Goal: Task Accomplishment & Management: Complete application form

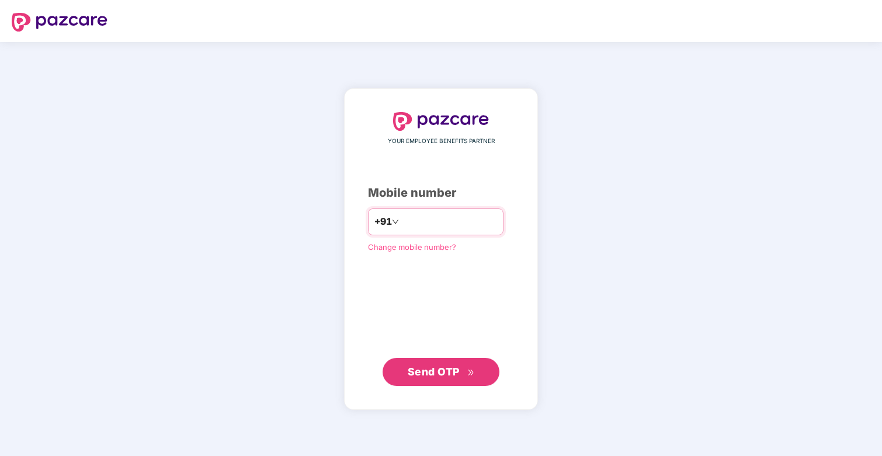
type input "**********"
click at [428, 368] on span "Send OTP" at bounding box center [434, 372] width 52 height 12
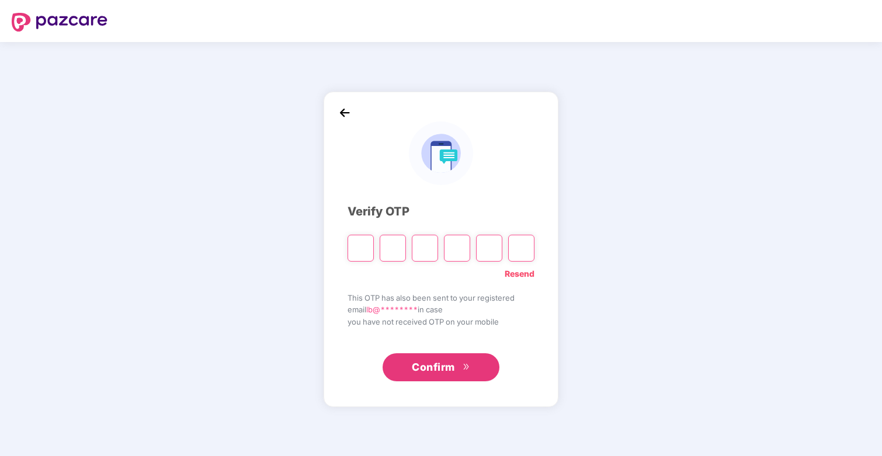
click at [521, 277] on link "Resend" at bounding box center [520, 274] width 30 height 13
click at [351, 258] on input "Please enter verification code. Digit 1" at bounding box center [361, 248] width 26 height 27
type input "*"
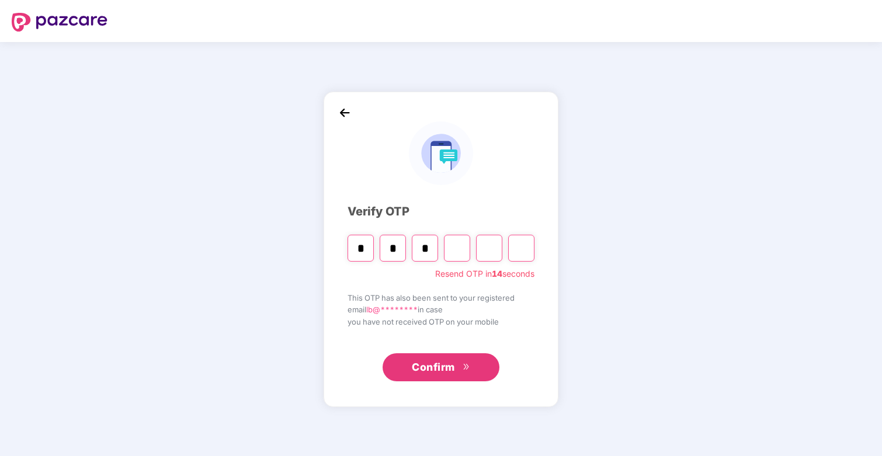
type input "*"
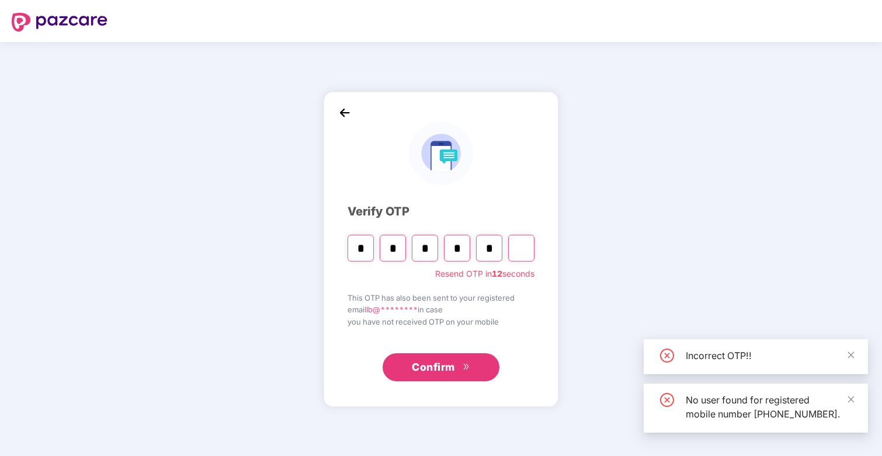
type input "*"
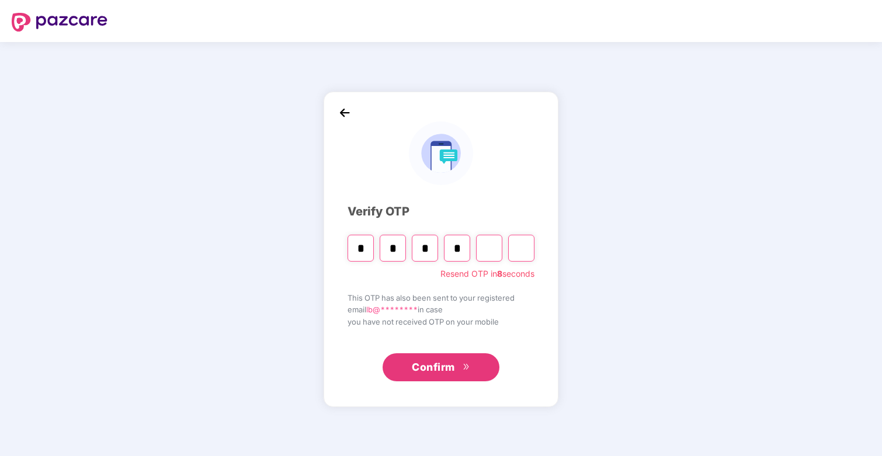
type input "*"
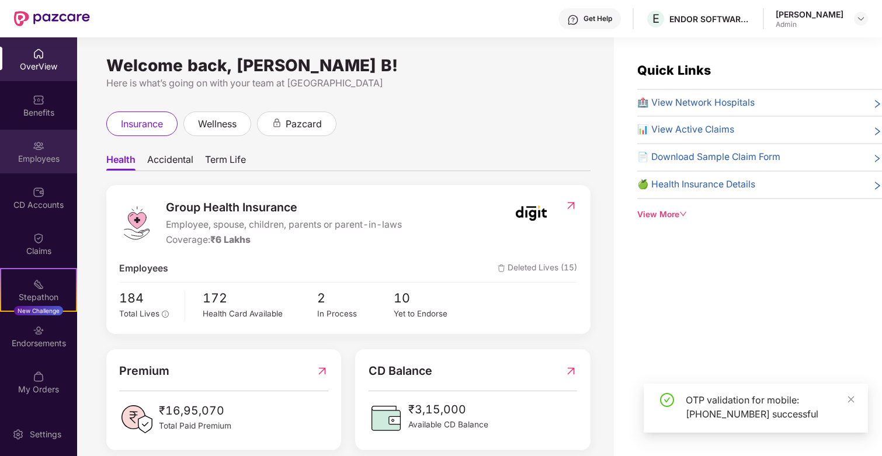
click at [48, 152] on div "Employees" at bounding box center [38, 152] width 77 height 44
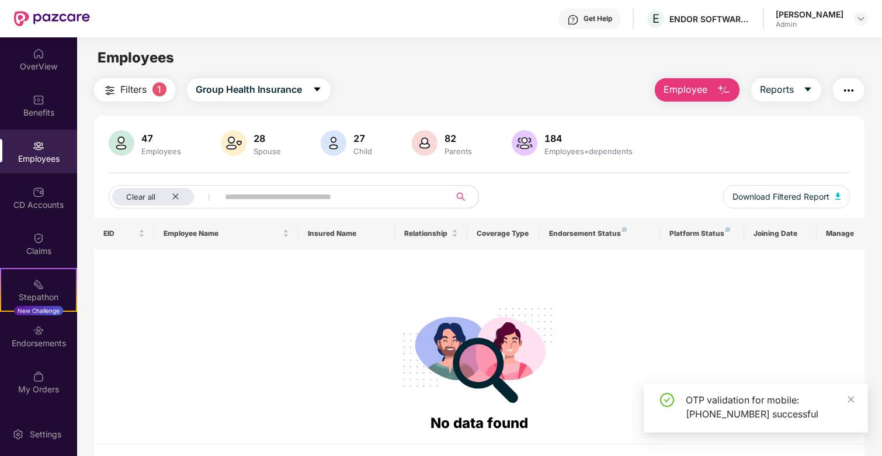
click at [688, 93] on span "Employee" at bounding box center [686, 89] width 44 height 15
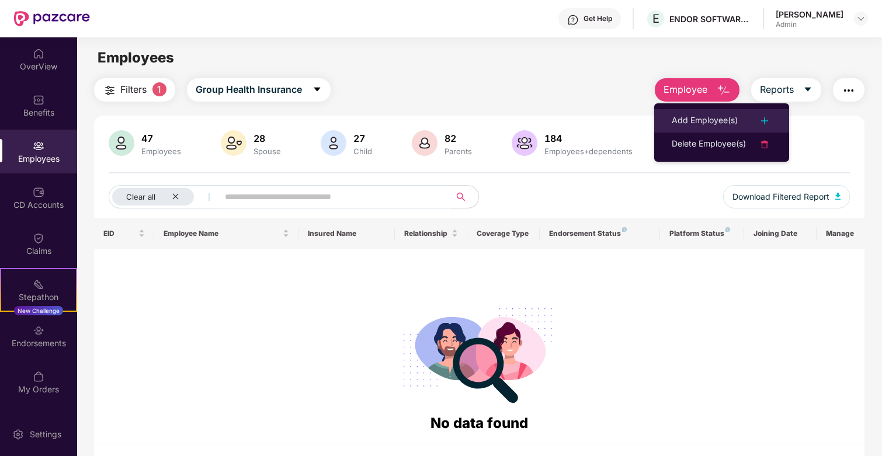
click at [716, 113] on li "Add Employee(s)" at bounding box center [721, 120] width 135 height 23
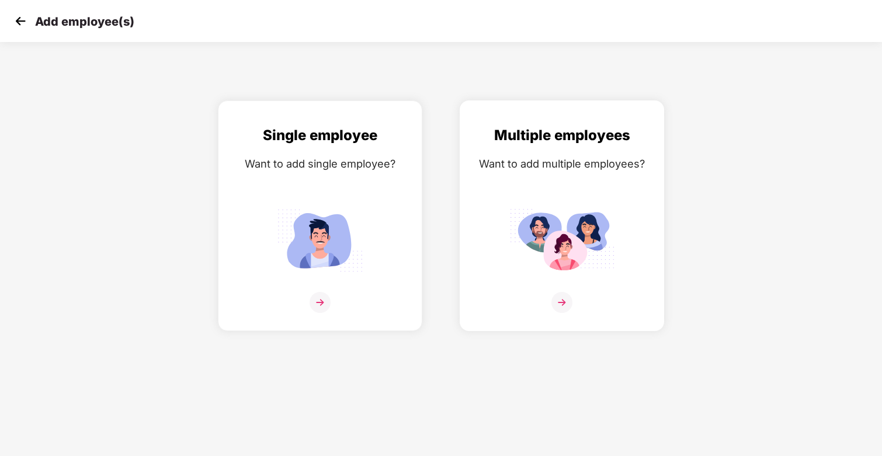
click at [601, 214] on img at bounding box center [561, 240] width 105 height 73
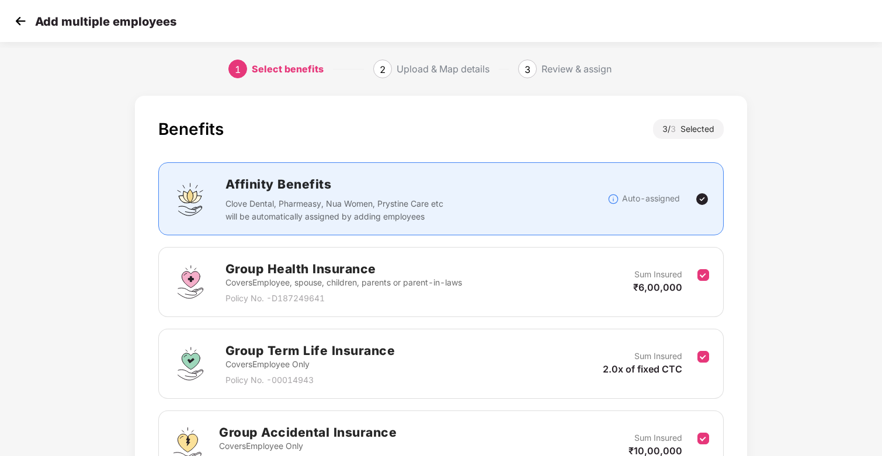
scroll to position [126, 0]
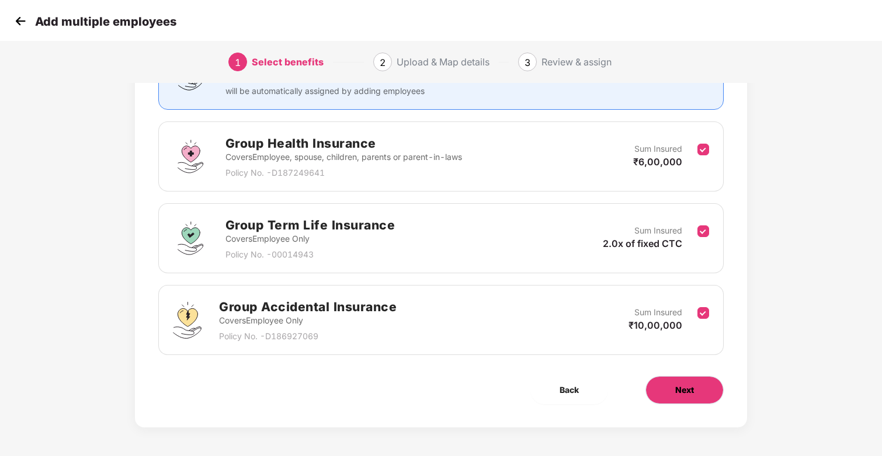
click at [691, 390] on span "Next" at bounding box center [684, 390] width 19 height 13
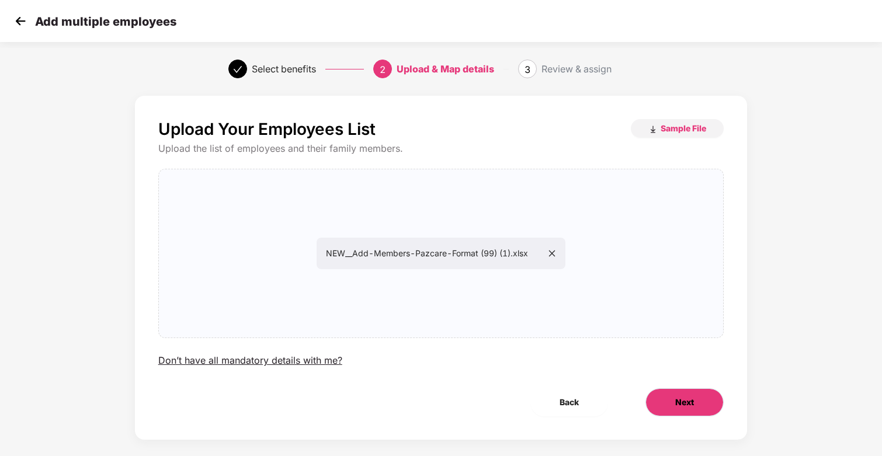
click at [697, 410] on button "Next" at bounding box center [685, 402] width 78 height 28
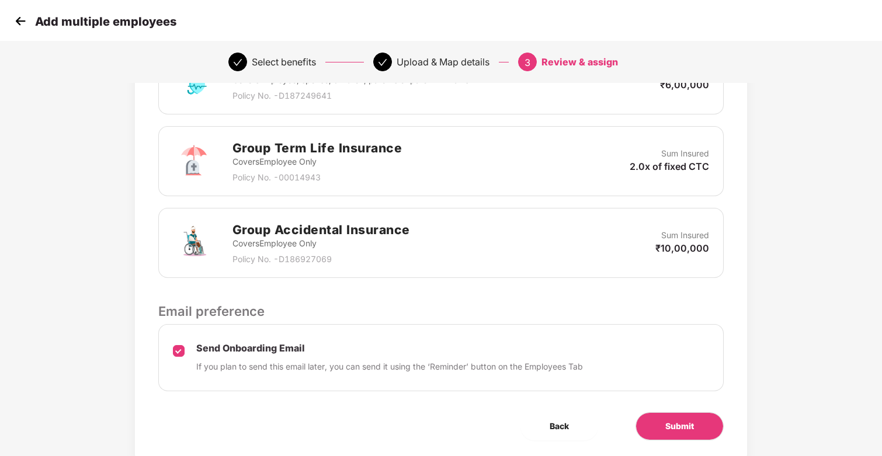
scroll to position [358, 0]
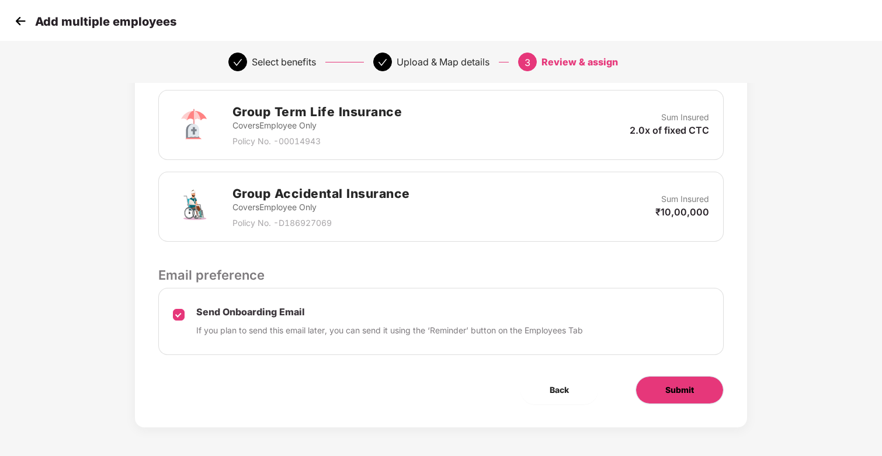
click at [691, 390] on span "Submit" at bounding box center [679, 390] width 29 height 13
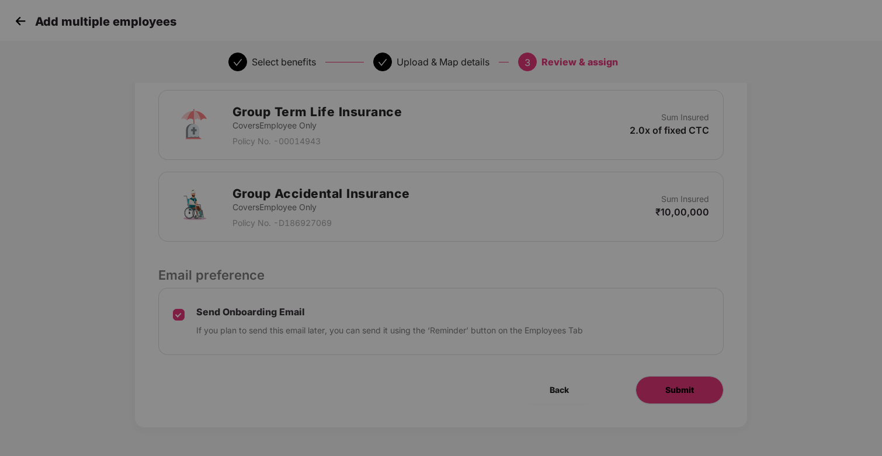
scroll to position [0, 0]
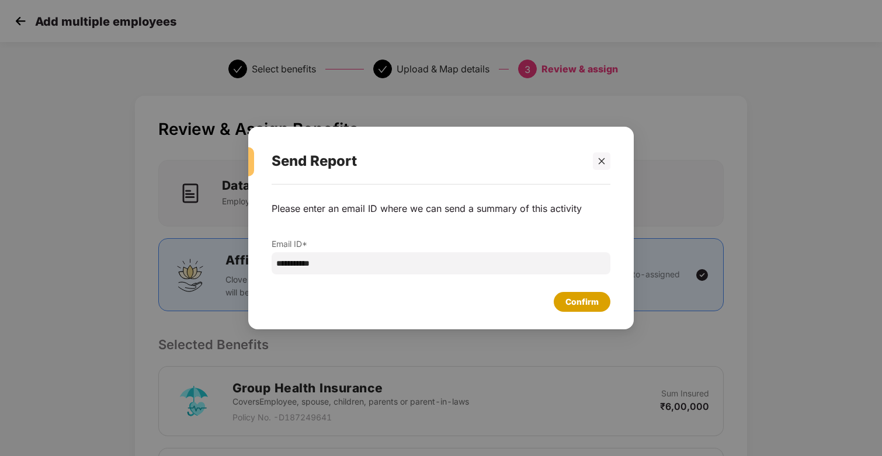
click at [565, 297] on div "Confirm" at bounding box center [582, 302] width 57 height 20
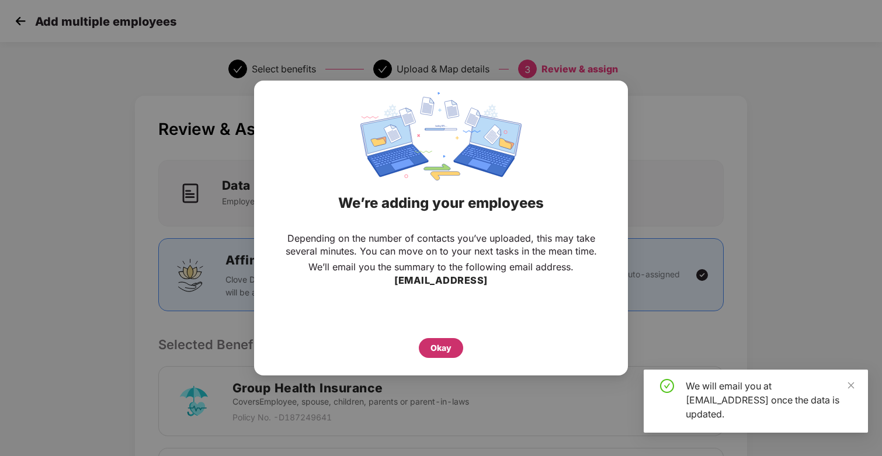
click at [432, 342] on div "Okay" at bounding box center [441, 348] width 21 height 13
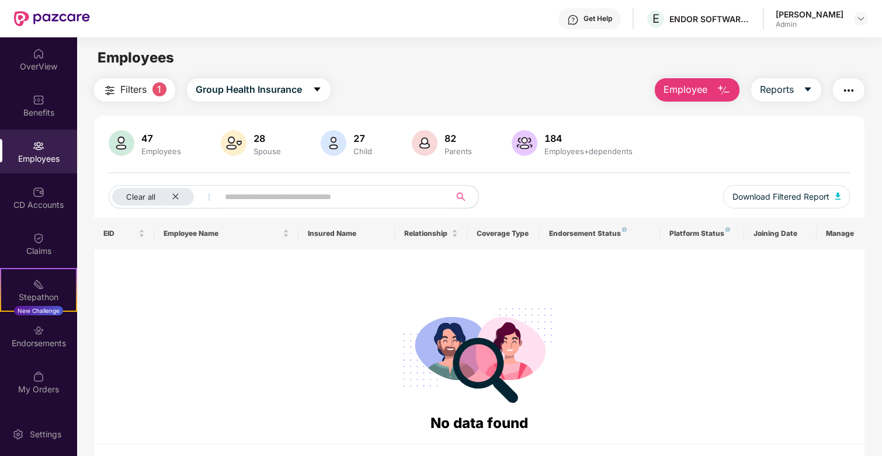
click at [721, 89] on img "button" at bounding box center [724, 91] width 14 height 14
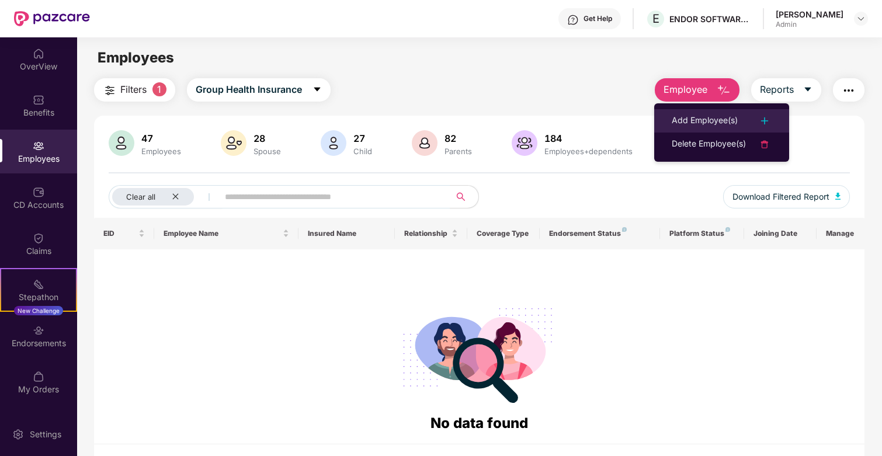
click at [709, 119] on div "Add Employee(s)" at bounding box center [705, 121] width 66 height 14
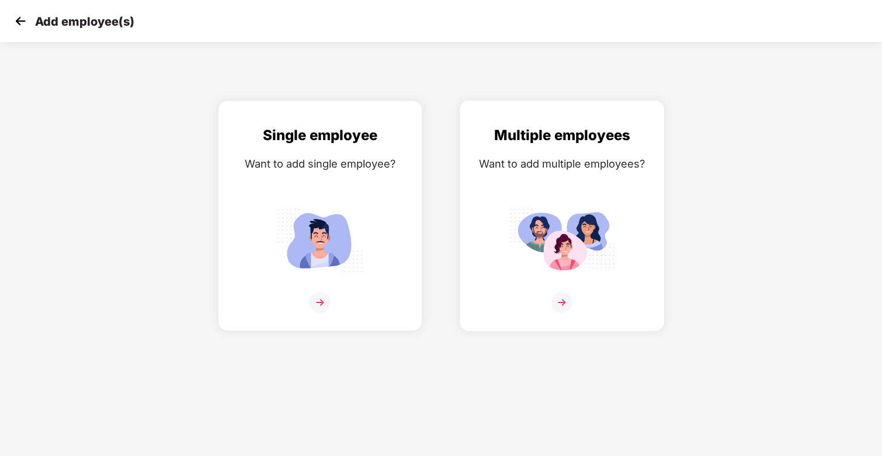
click at [612, 177] on div "Multiple employees Want to add multiple employees?" at bounding box center [562, 225] width 180 height 203
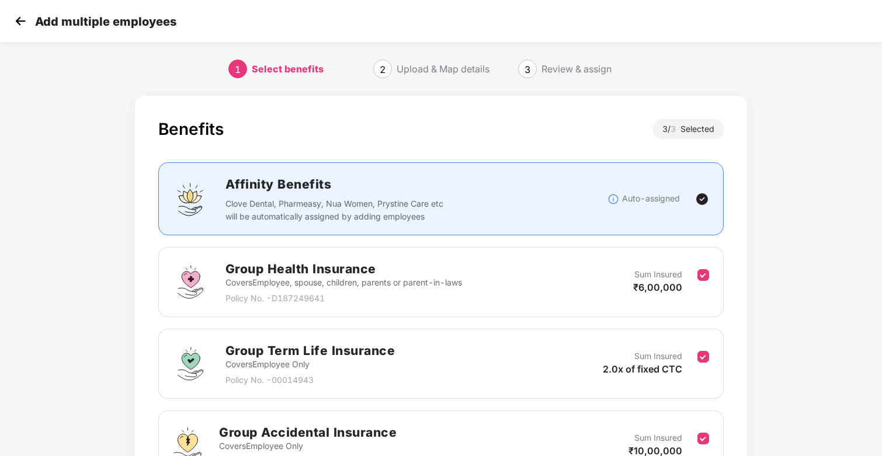
click at [567, 140] on div "Benefits 3 / 3 Selected" at bounding box center [441, 135] width 566 height 32
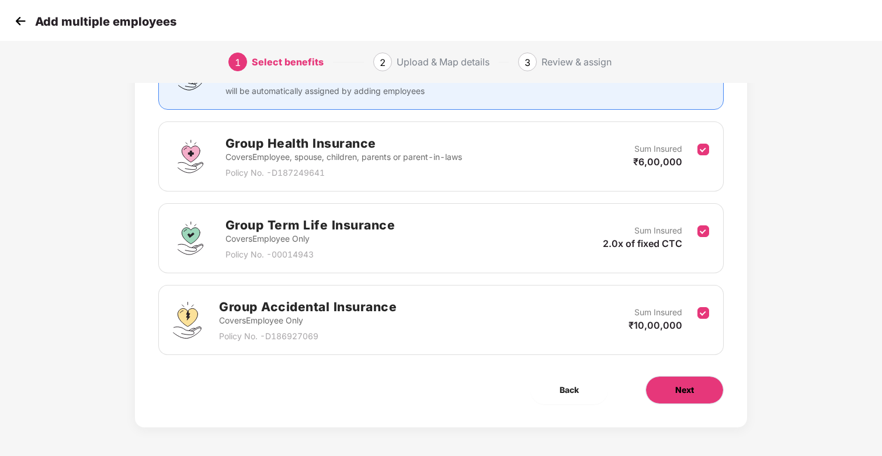
click at [684, 387] on span "Next" at bounding box center [684, 390] width 19 height 13
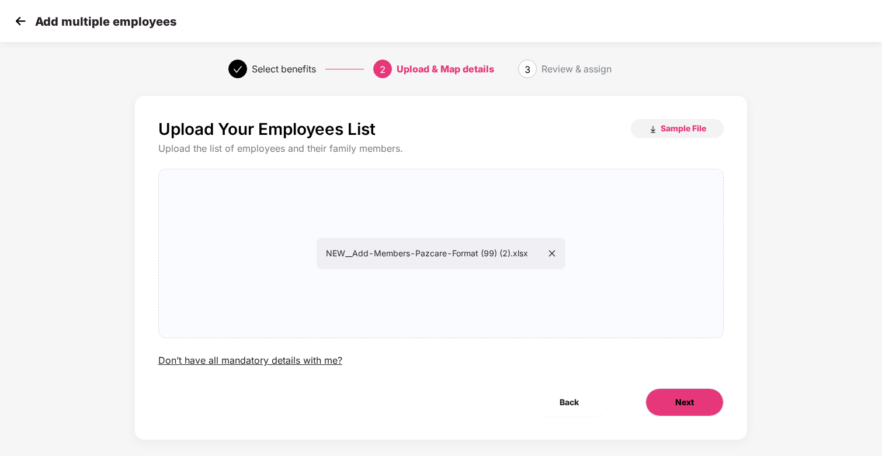
click at [706, 408] on button "Next" at bounding box center [685, 402] width 78 height 28
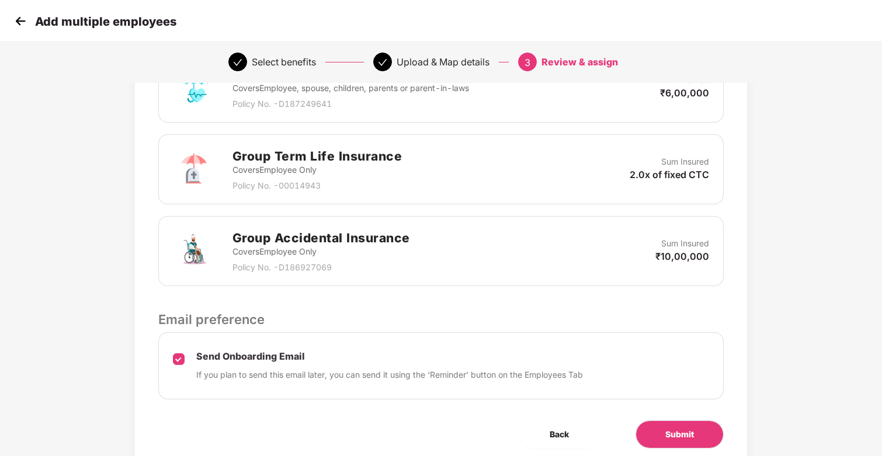
scroll to position [358, 0]
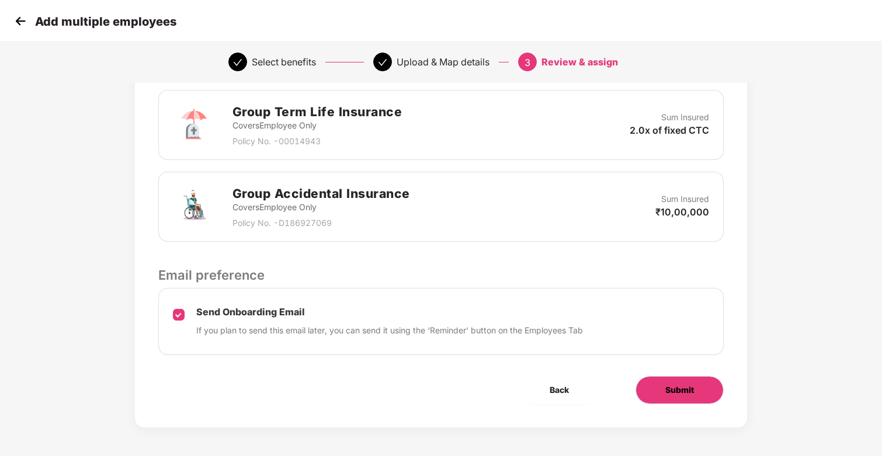
click at [699, 388] on button "Submit" at bounding box center [680, 390] width 88 height 28
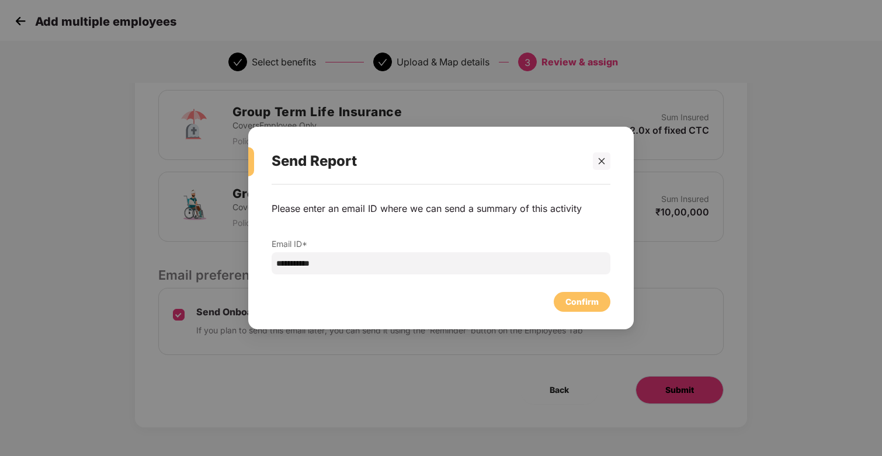
scroll to position [0, 0]
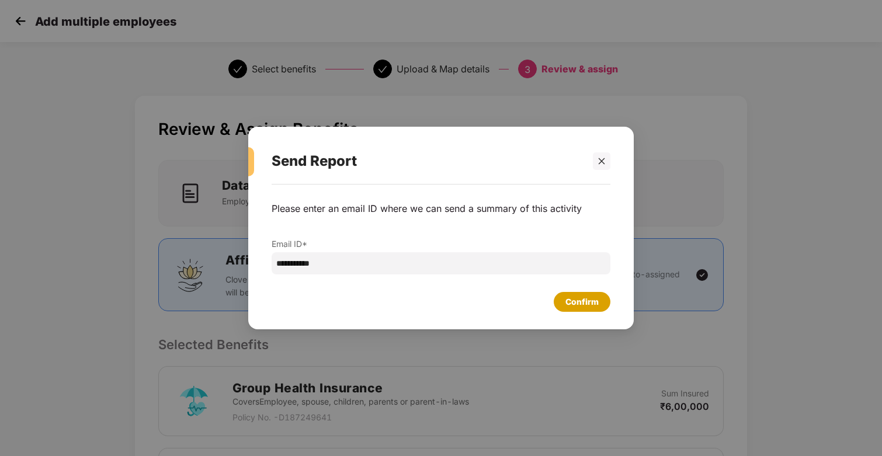
click at [590, 303] on div "Confirm" at bounding box center [581, 302] width 33 height 13
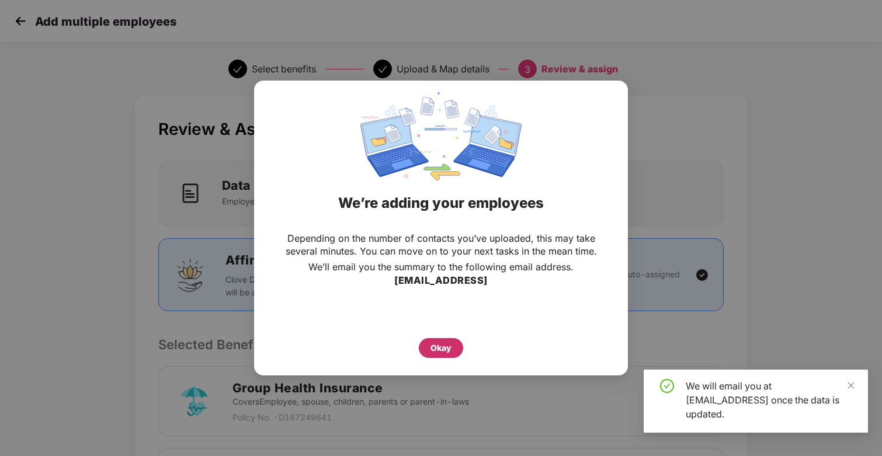
click at [443, 344] on div "Okay" at bounding box center [441, 348] width 21 height 13
